Goal: Find contact information: Obtain details needed to contact an individual or organization

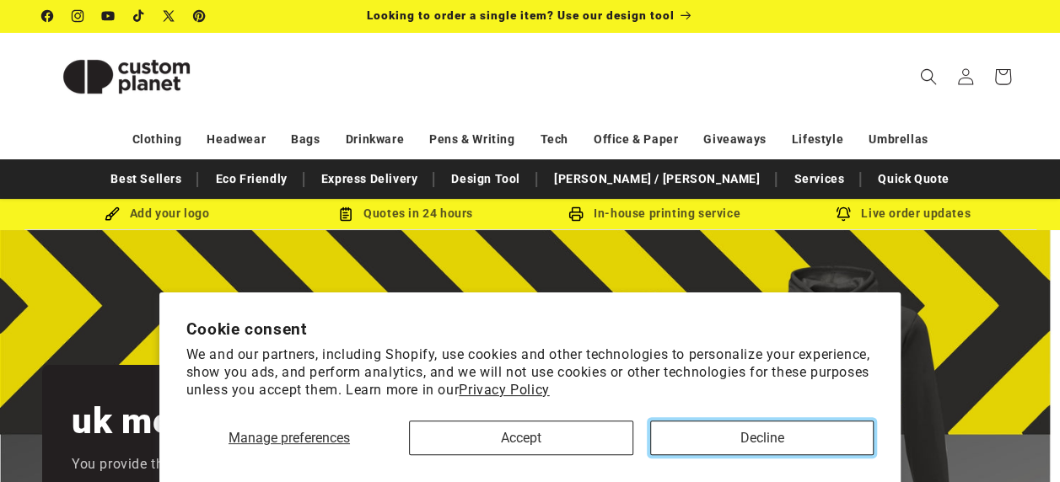
click at [727, 436] on button "Decline" at bounding box center [762, 438] width 224 height 35
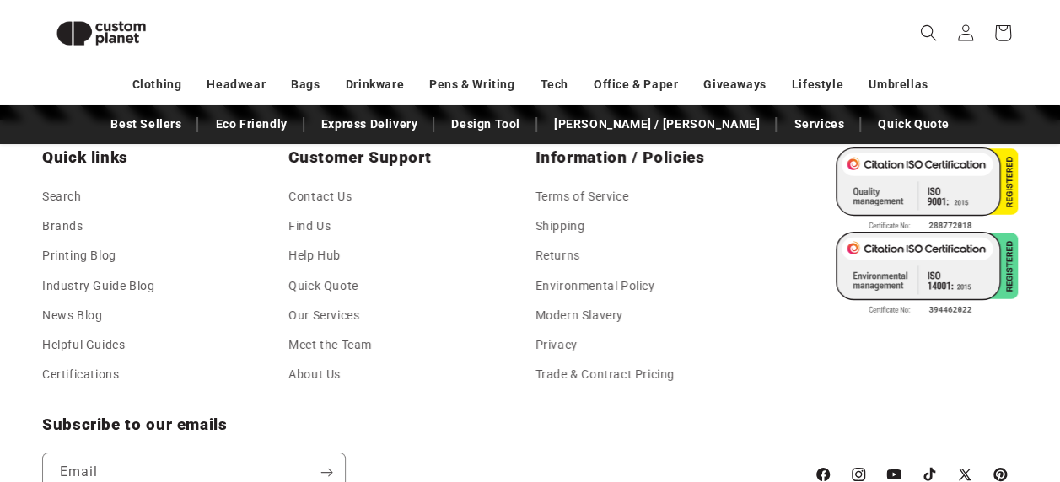
scroll to position [2993, 0]
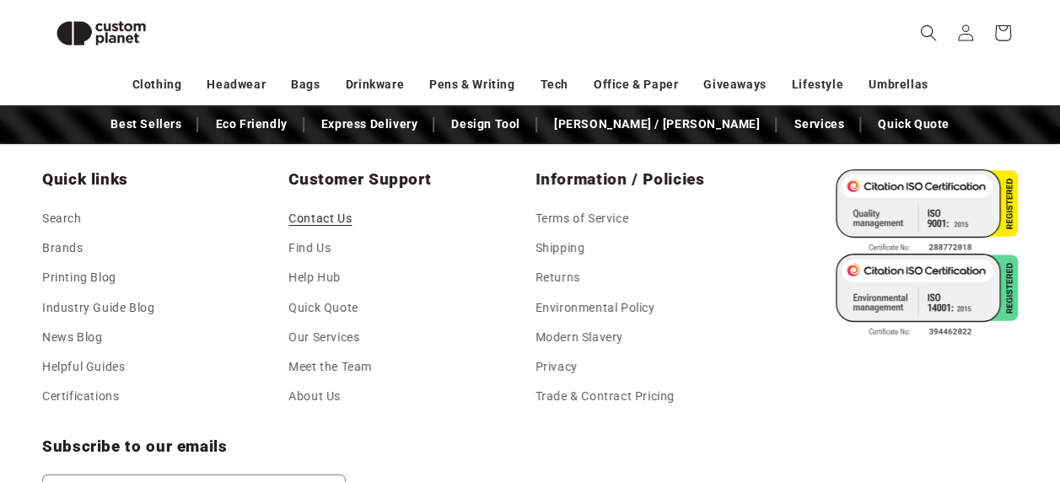
click at [333, 218] on link "Contact Us" at bounding box center [319, 220] width 63 height 25
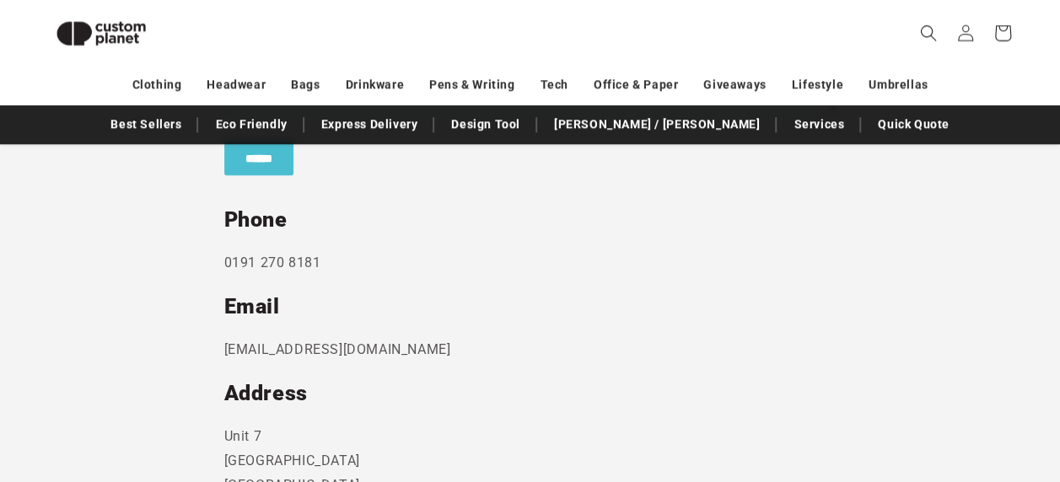
scroll to position [905, 0]
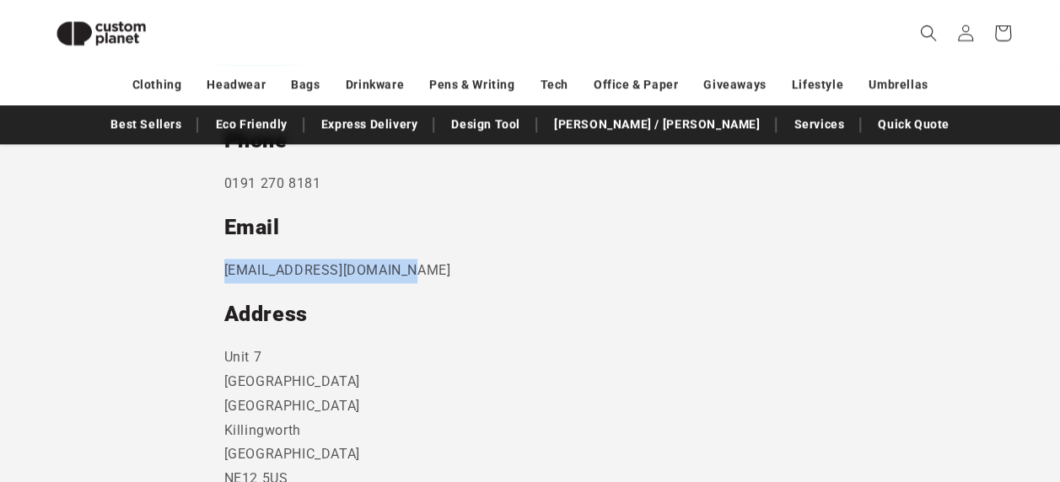
drag, startPoint x: 398, startPoint y: 269, endPoint x: 232, endPoint y: 267, distance: 166.1
click at [229, 267] on p "sales@customplanet.co.uk" at bounding box center [530, 271] width 612 height 24
drag, startPoint x: 232, startPoint y: 267, endPoint x: 260, endPoint y: 267, distance: 27.8
drag, startPoint x: 260, startPoint y: 267, endPoint x: 226, endPoint y: 275, distance: 34.6
click at [226, 275] on p "sales@customplanet.co.uk" at bounding box center [530, 271] width 612 height 24
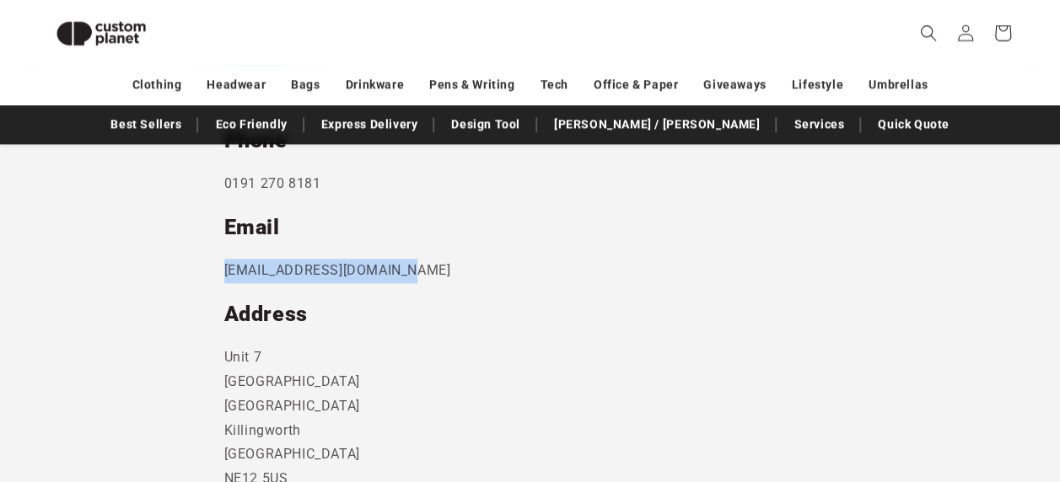
drag, startPoint x: 219, startPoint y: 269, endPoint x: 395, endPoint y: 282, distance: 176.7
click at [395, 282] on section "Send us a message and someone will get back to you within 24 hours. Phone 0191 …" at bounding box center [530, 141] width 1060 height 918
drag, startPoint x: 395, startPoint y: 282, endPoint x: 386, endPoint y: 275, distance: 11.5
copy p "sales@customplanet.co.uk"
